Goal: Task Accomplishment & Management: Complete application form

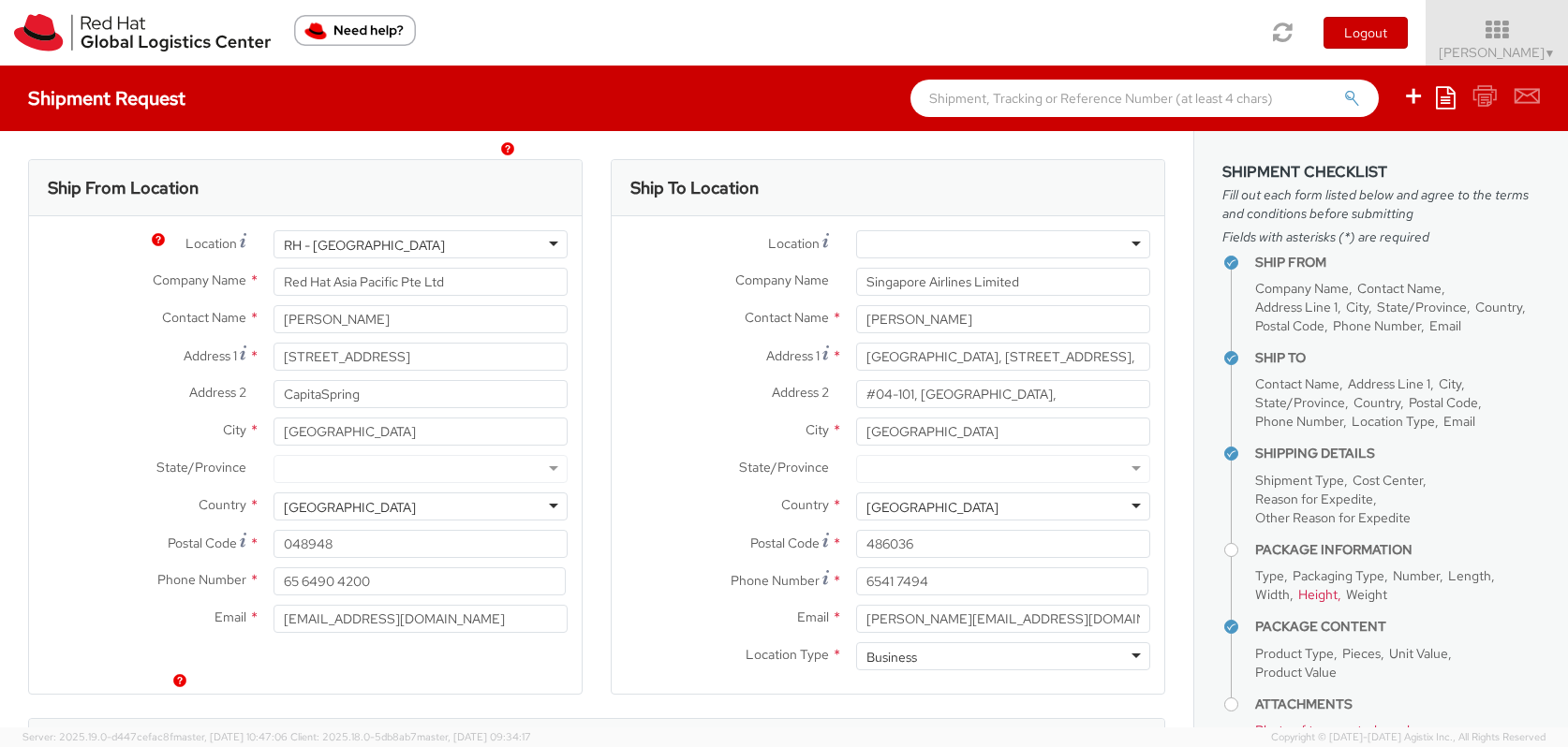
select select "HARD_OTHER"
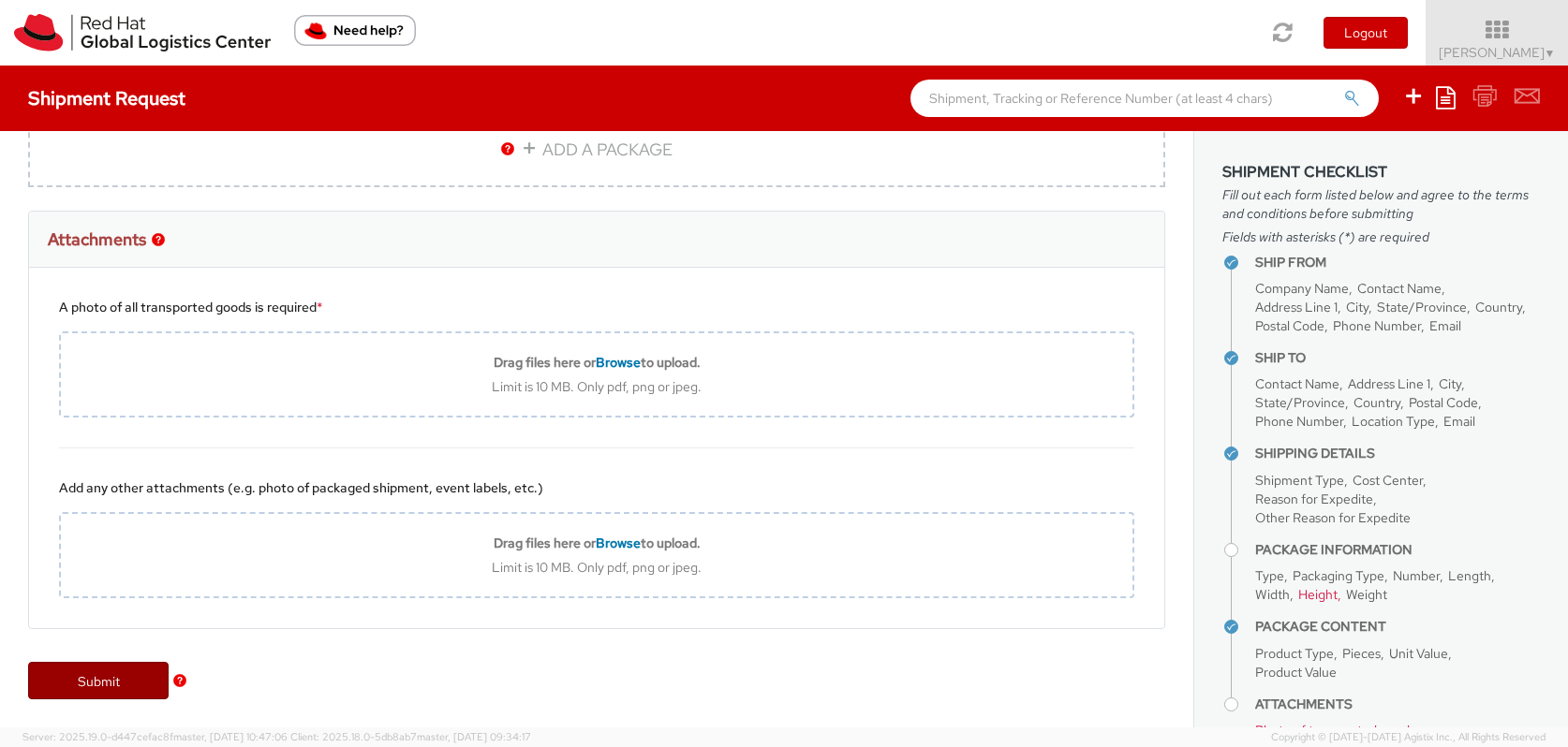
click at [111, 685] on link "Submit" at bounding box center [99, 680] width 141 height 37
click at [104, 680] on link "Submit" at bounding box center [99, 680] width 141 height 37
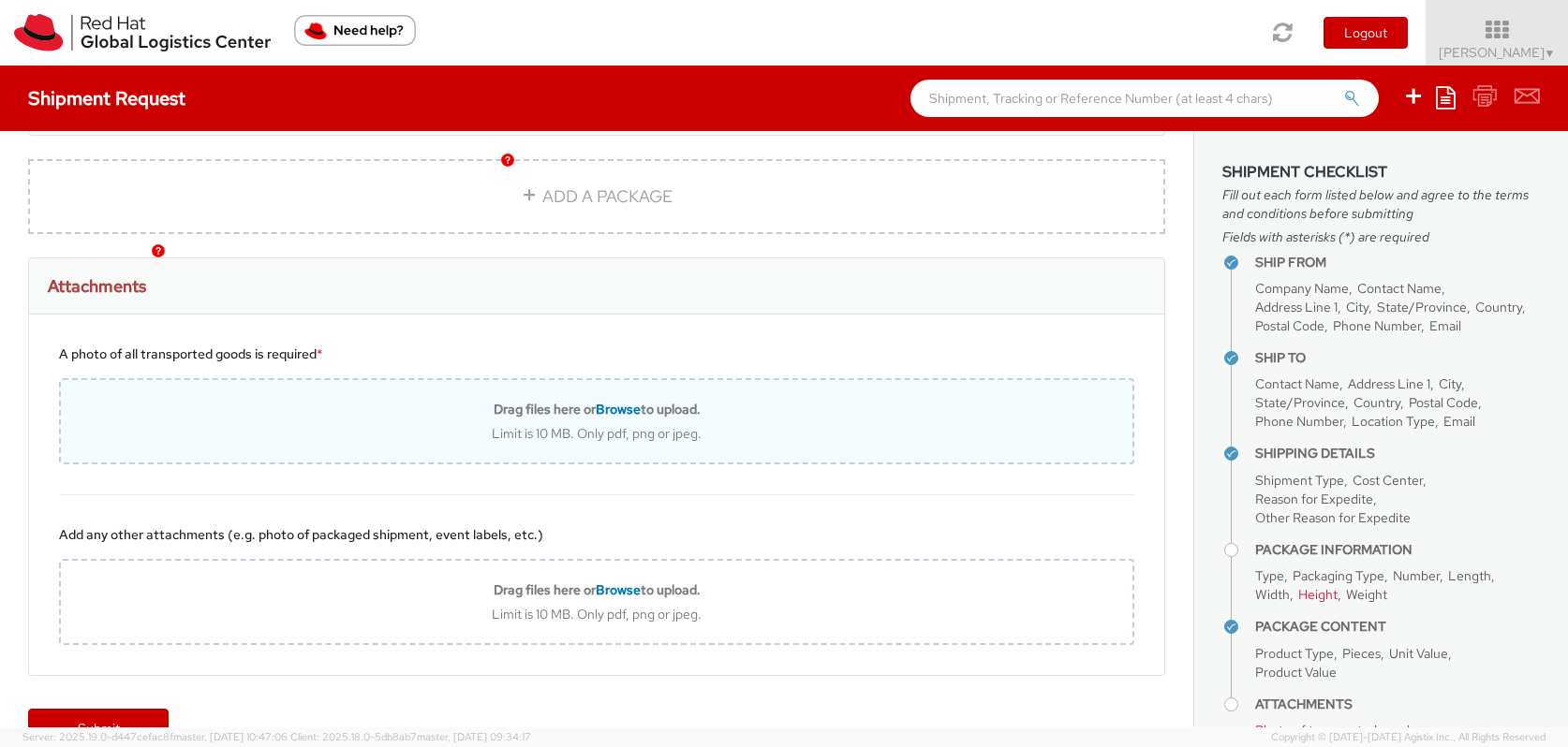
scroll to position [1718, 0]
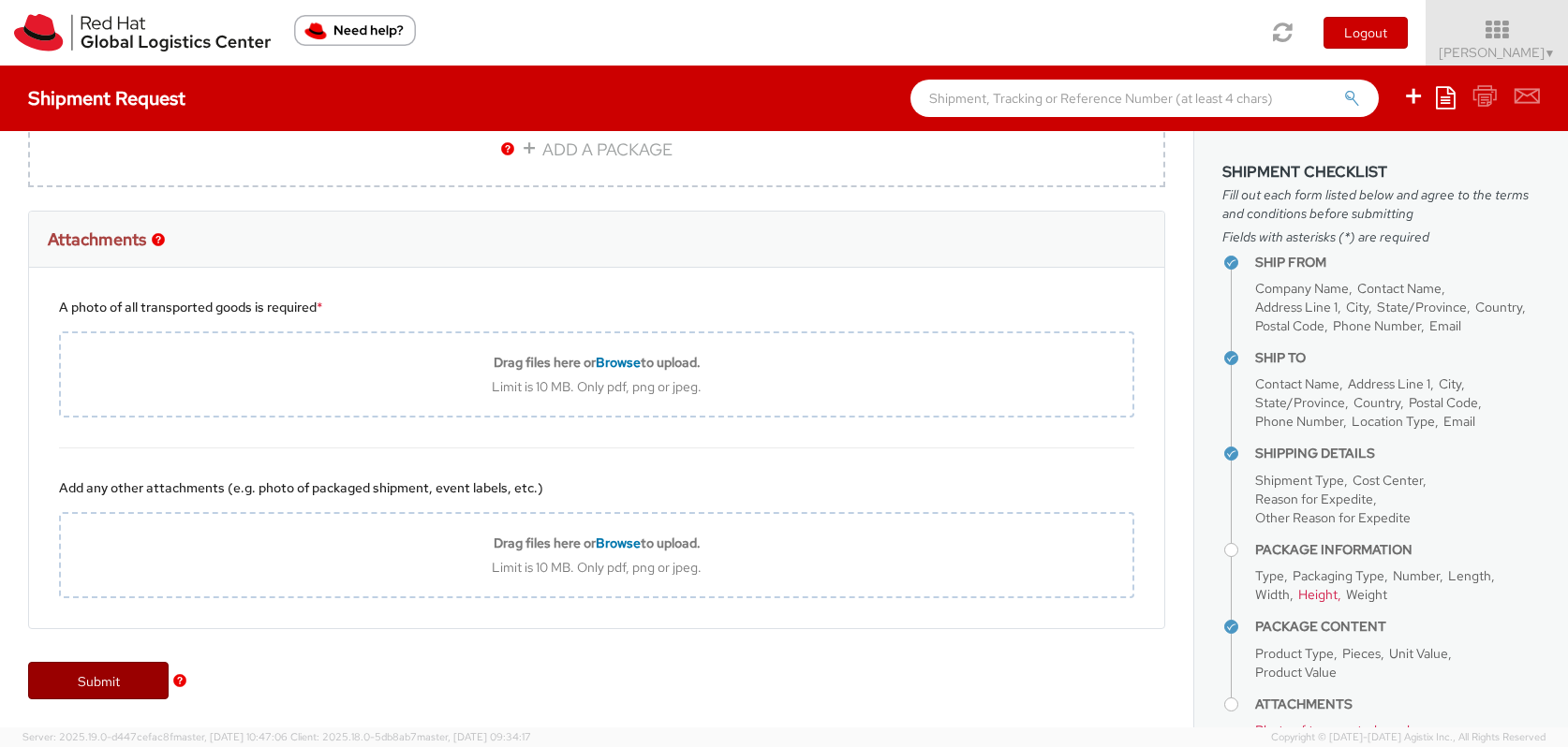
click at [116, 684] on link "Submit" at bounding box center [99, 680] width 141 height 37
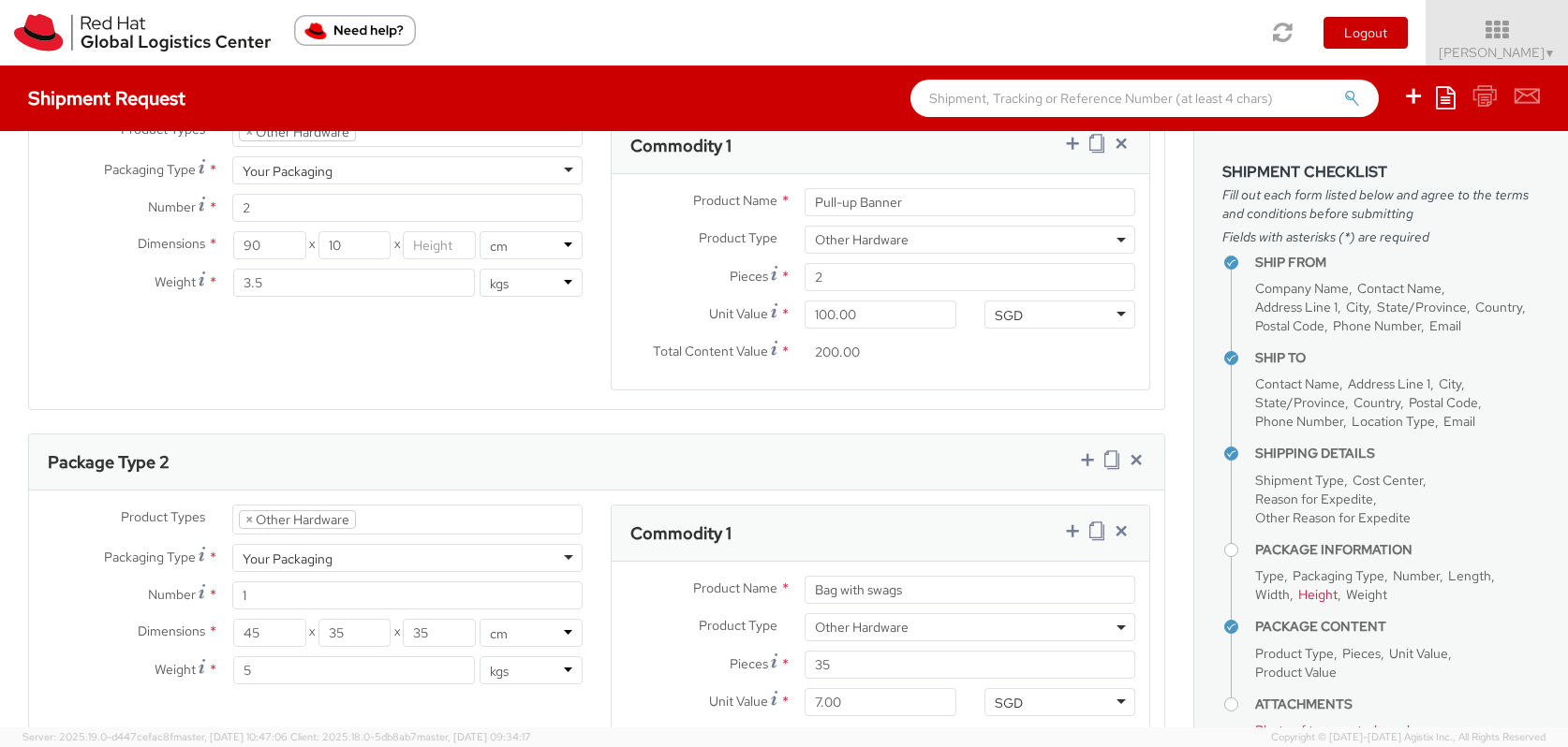
scroll to position [979, 0]
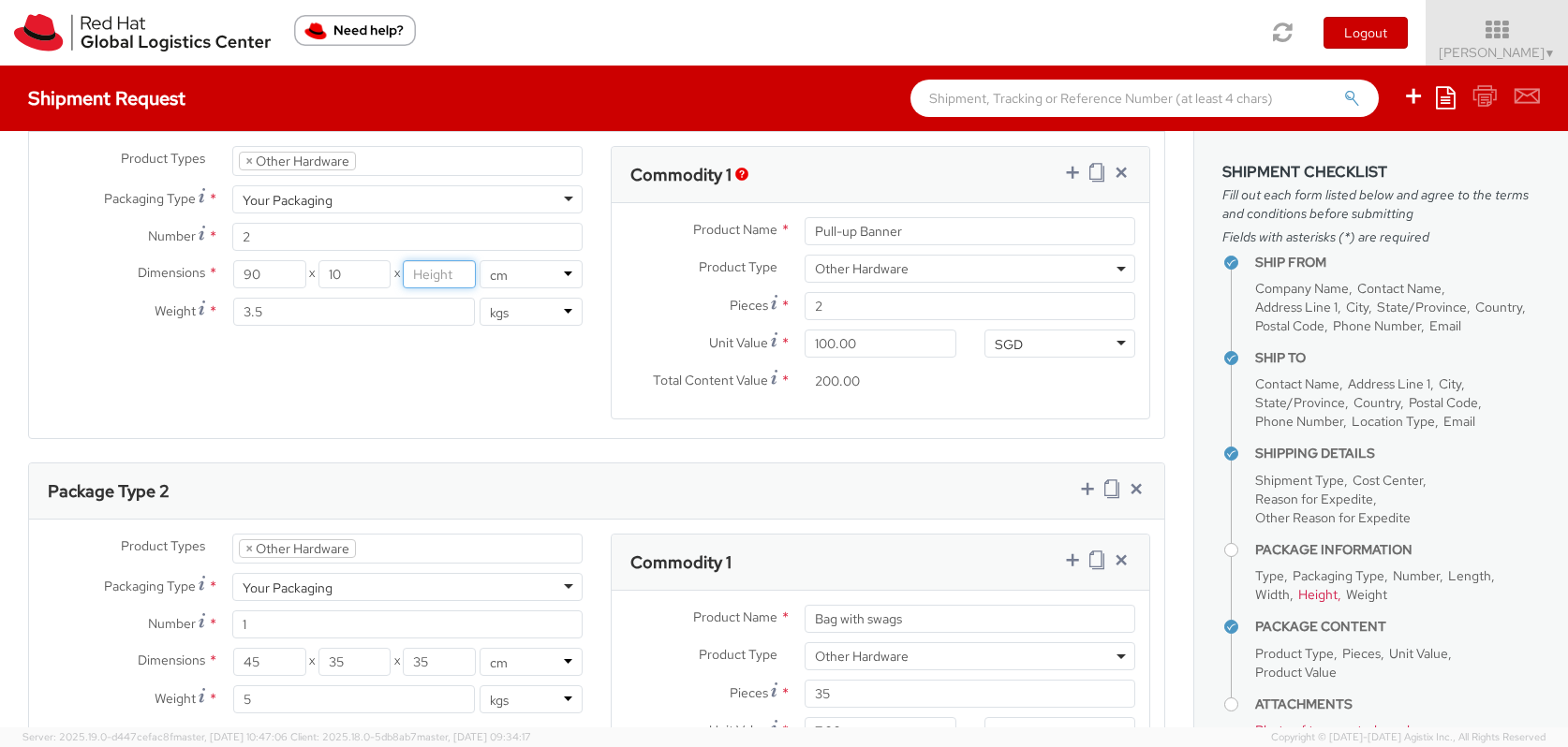
click at [444, 283] on input "number" at bounding box center [439, 275] width 73 height 29
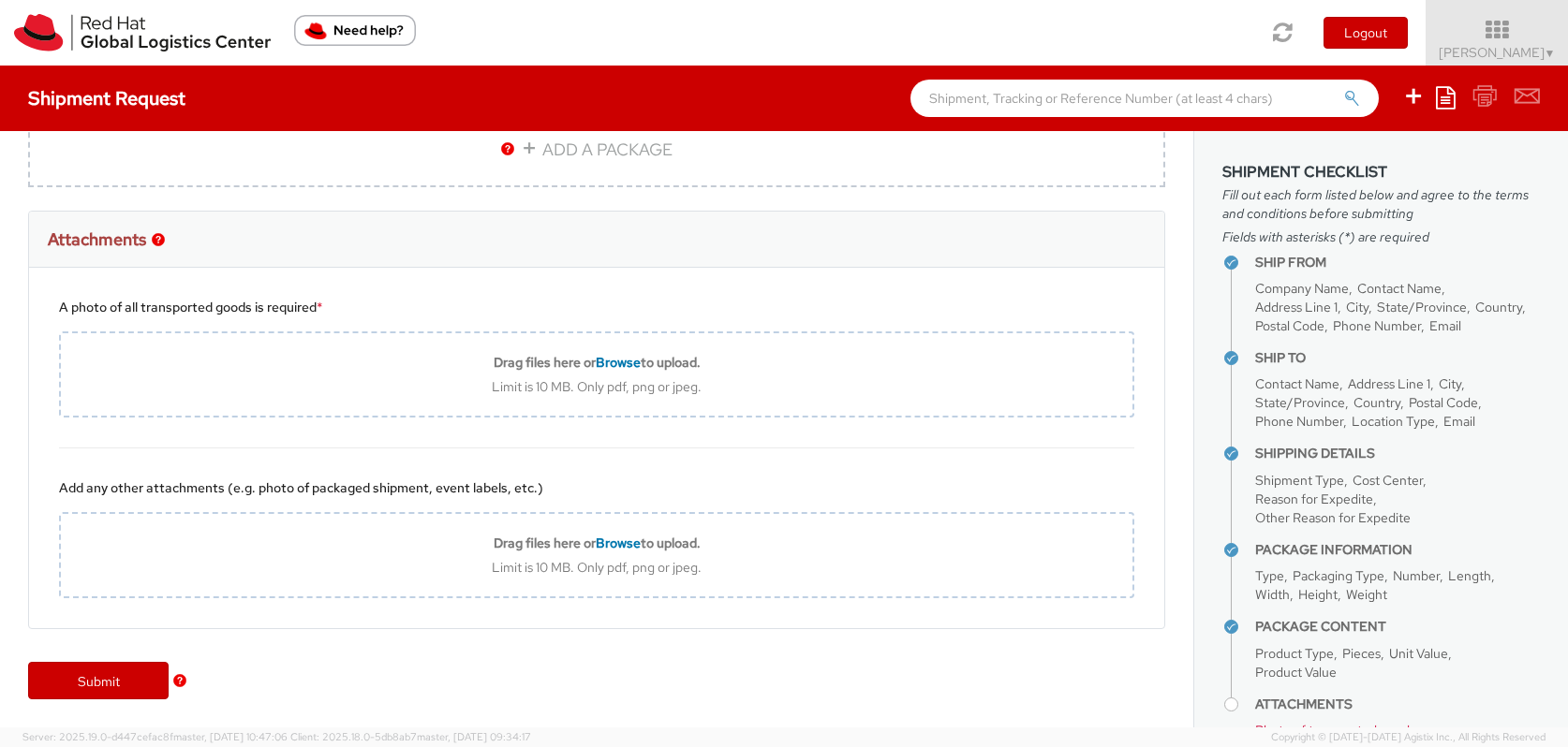
scroll to position [111, 0]
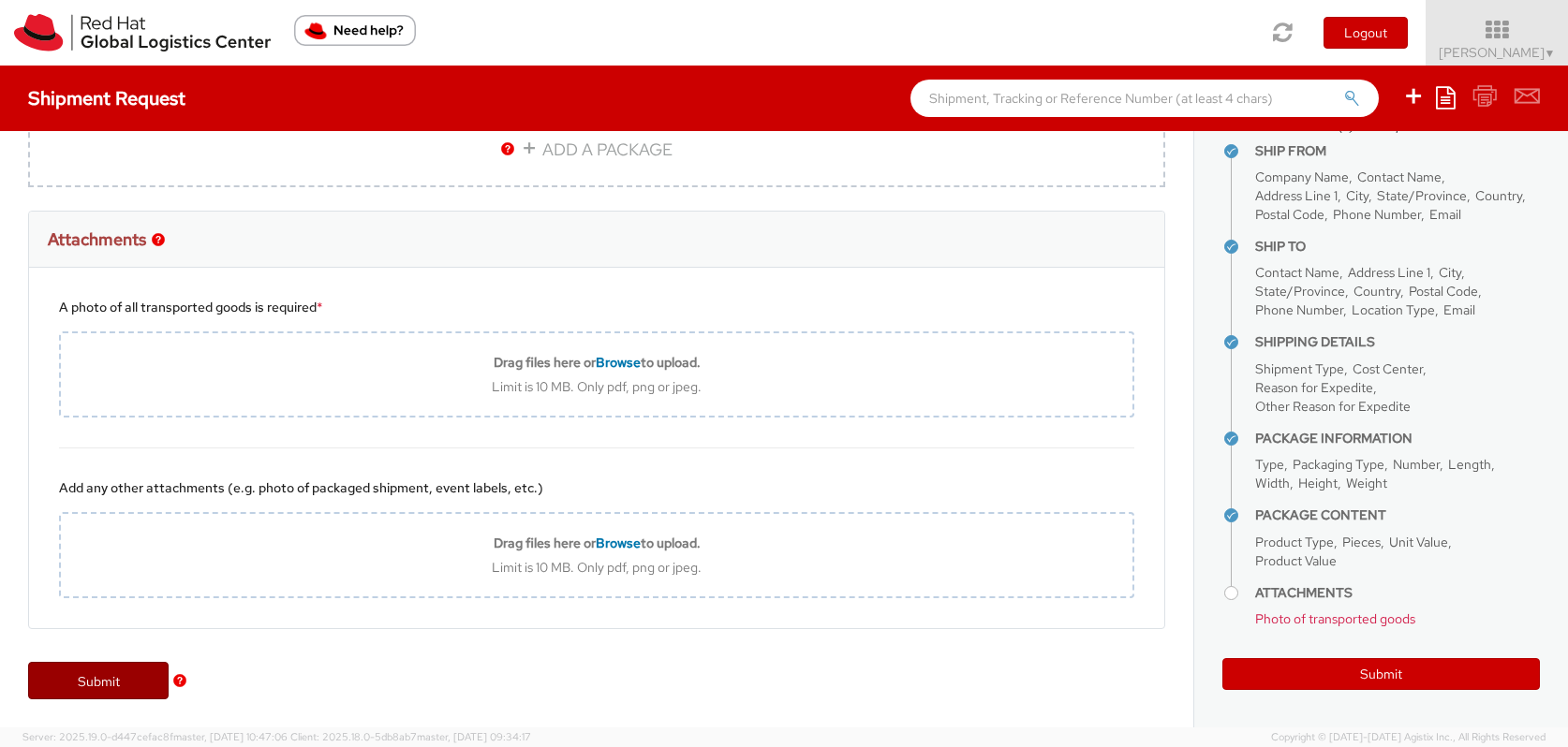
type input "10"
click at [113, 687] on link "Submit" at bounding box center [99, 680] width 141 height 37
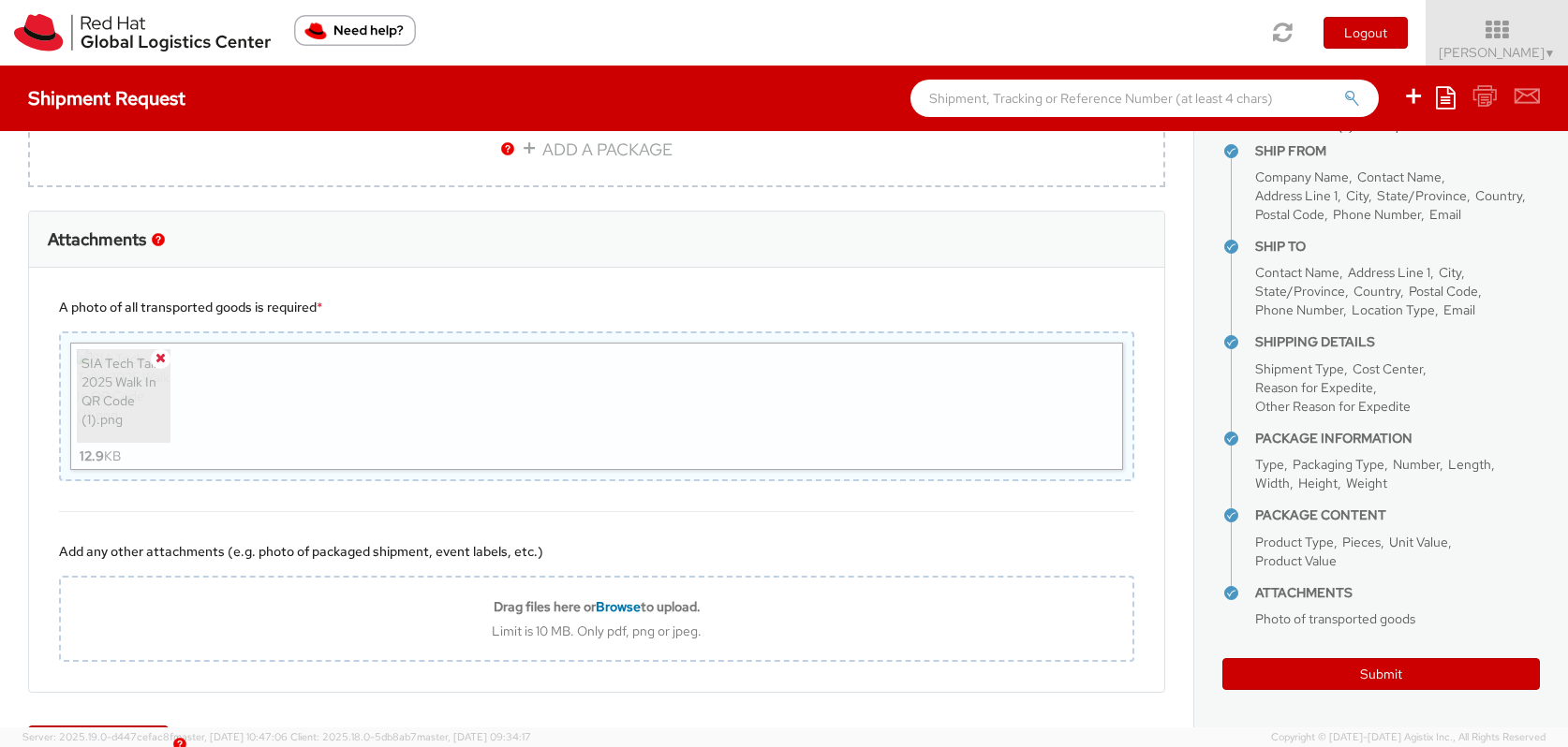
click at [159, 361] on icon at bounding box center [160, 358] width 10 height 13
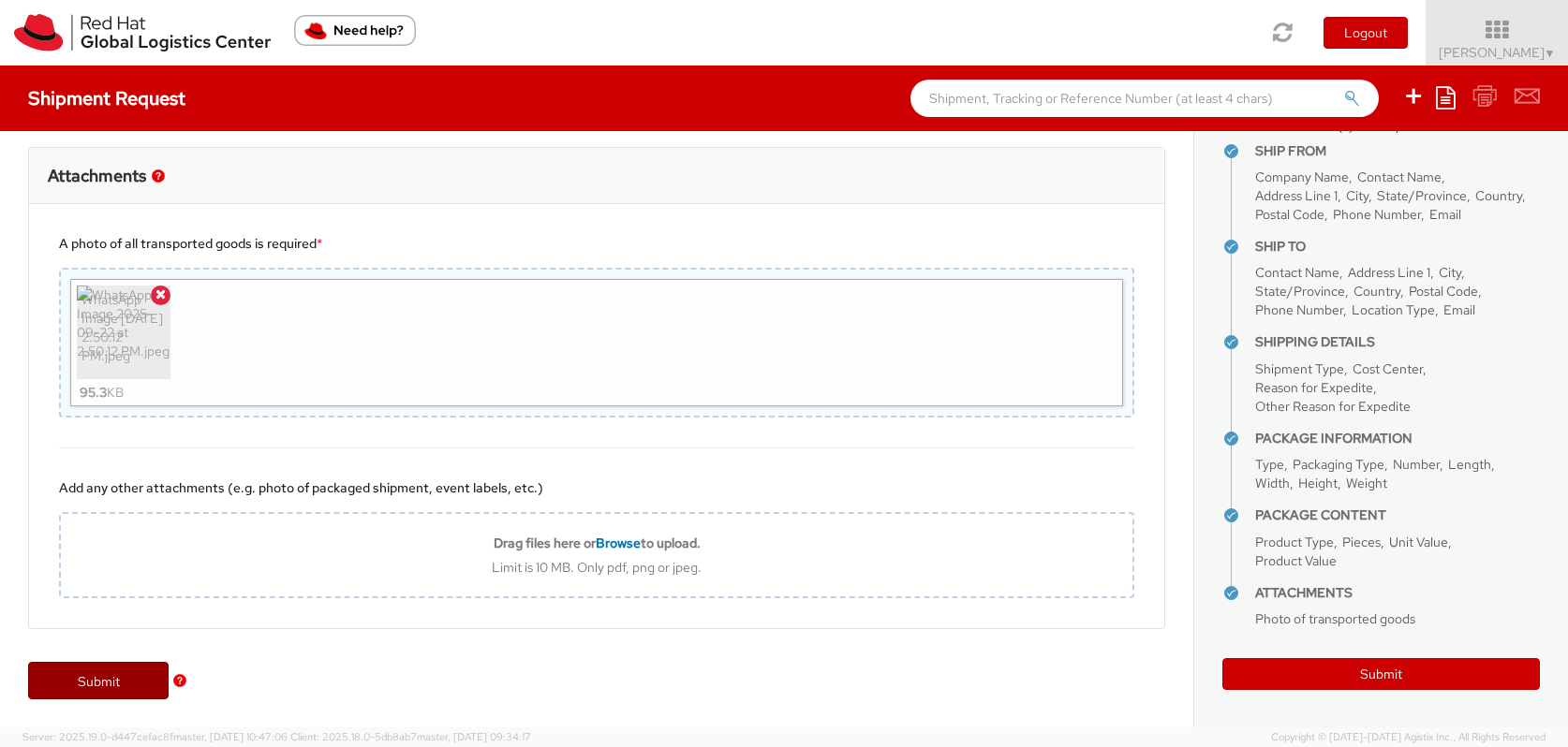
click at [139, 676] on link "Submit" at bounding box center [99, 680] width 141 height 37
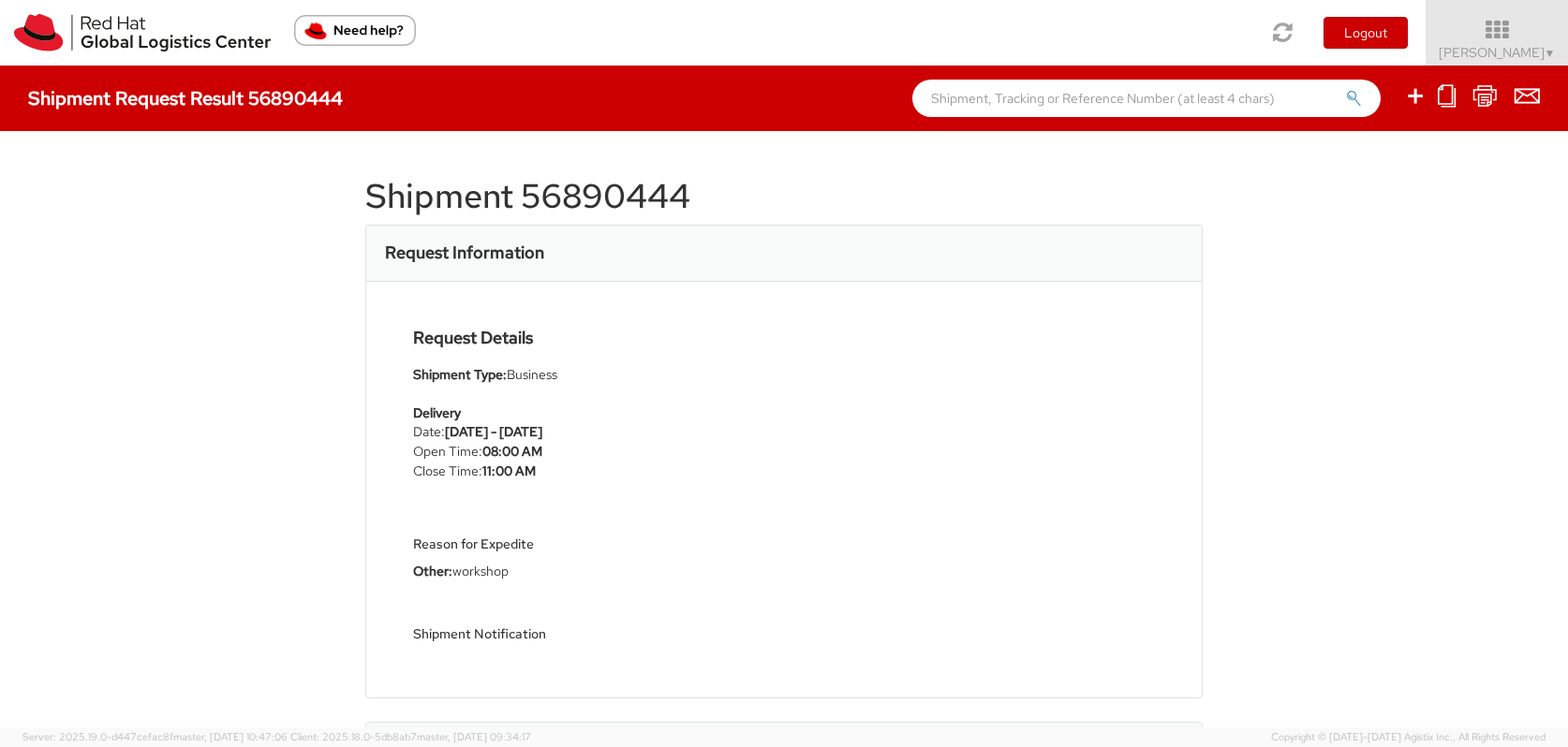
click at [139, 677] on div "Shipment 56890444 Request Information Request Details Shipment Type: Business D…" at bounding box center [784, 429] width 1568 height 597
click at [141, 675] on div "Shipment 56890444 Request Information Request Details Shipment Type: Business D…" at bounding box center [784, 429] width 1568 height 597
